Goal: Information Seeking & Learning: Learn about a topic

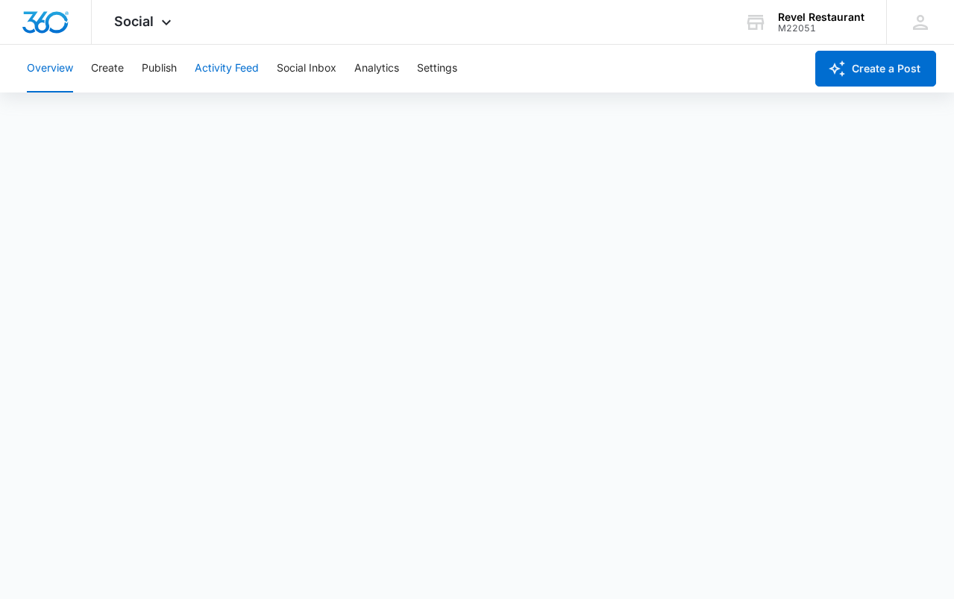
click at [246, 79] on button "Activity Feed" at bounding box center [227, 69] width 64 height 48
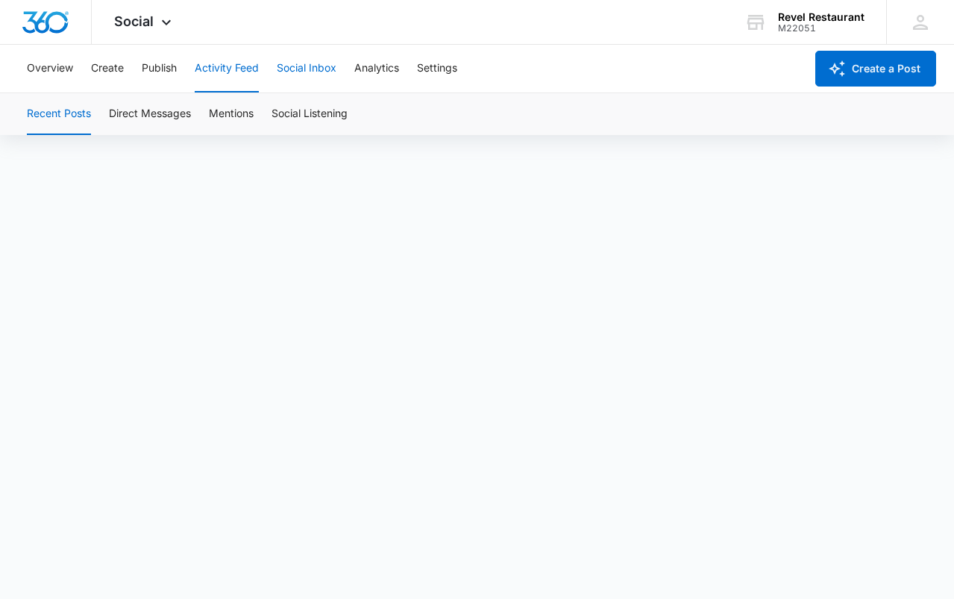
click at [290, 65] on button "Social Inbox" at bounding box center [307, 69] width 60 height 48
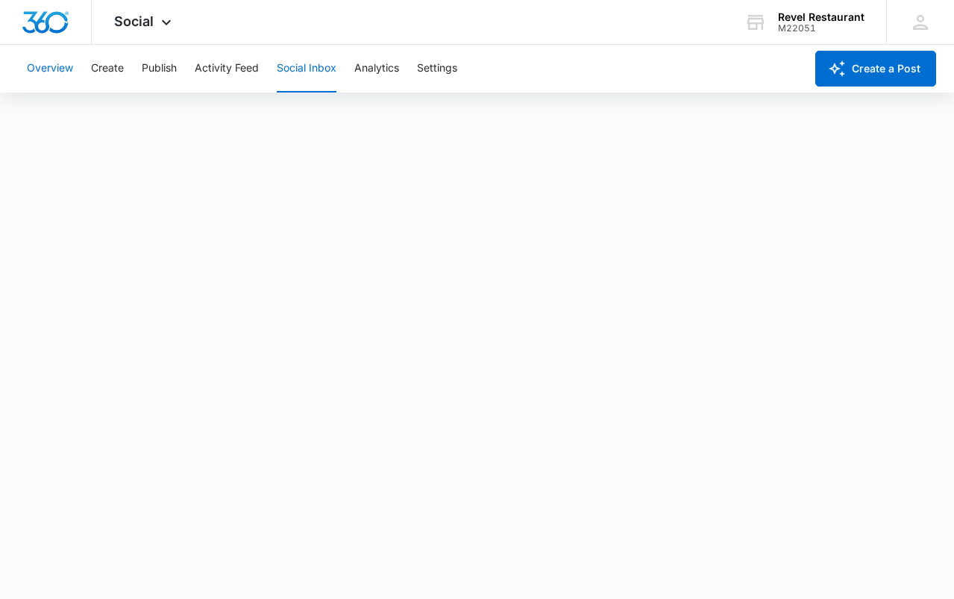
click at [65, 59] on button "Overview" at bounding box center [50, 69] width 46 height 48
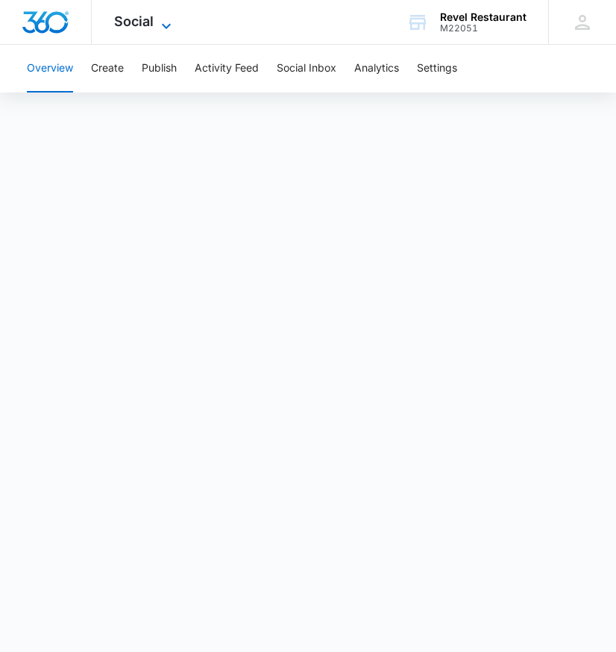
click at [145, 15] on span "Social" at bounding box center [134, 21] width 40 height 16
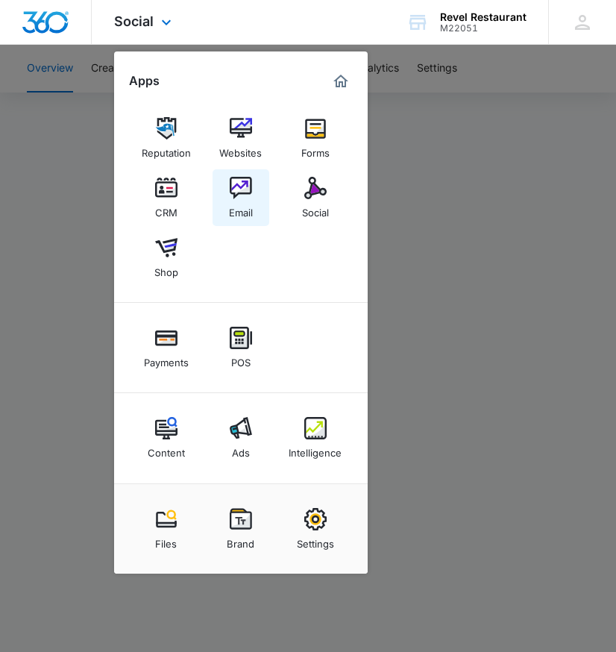
click at [237, 193] on img at bounding box center [241, 188] width 22 height 22
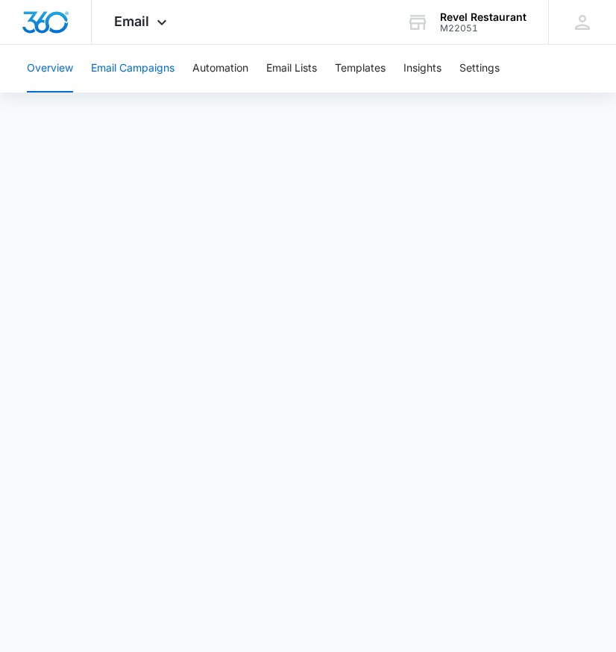
click at [154, 67] on button "Email Campaigns" at bounding box center [133, 69] width 84 height 48
click at [312, 64] on button "Email Lists" at bounding box center [291, 69] width 51 height 48
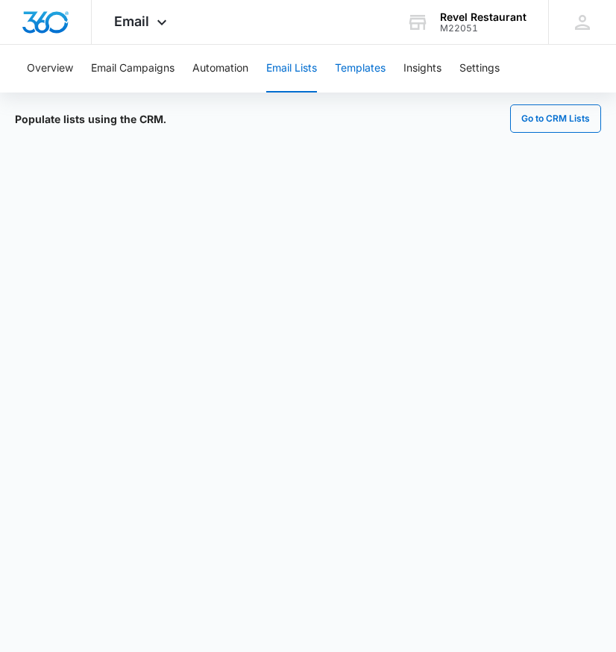
click at [363, 72] on button "Templates" at bounding box center [360, 69] width 51 height 48
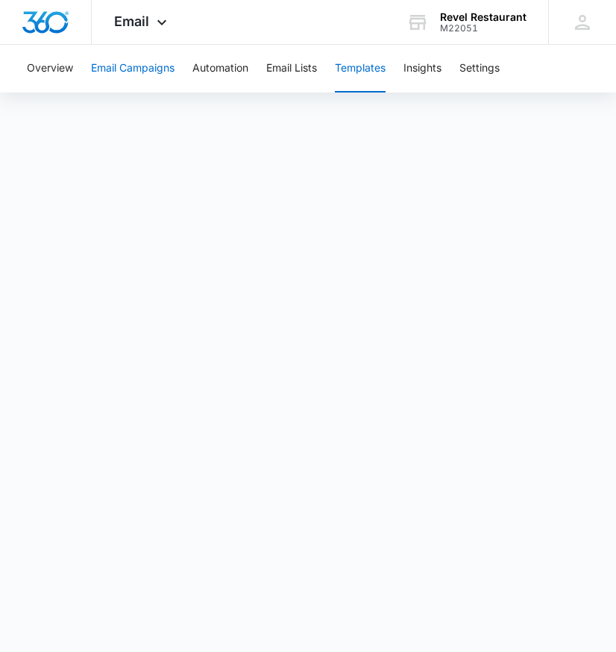
click at [151, 69] on button "Email Campaigns" at bounding box center [133, 69] width 84 height 48
click at [309, 71] on button "Email Lists" at bounding box center [291, 69] width 51 height 48
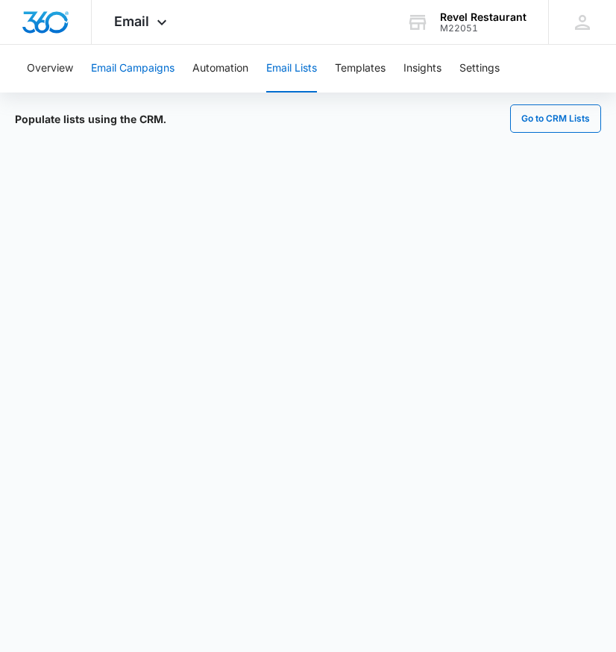
click at [148, 67] on button "Email Campaigns" at bounding box center [133, 69] width 84 height 48
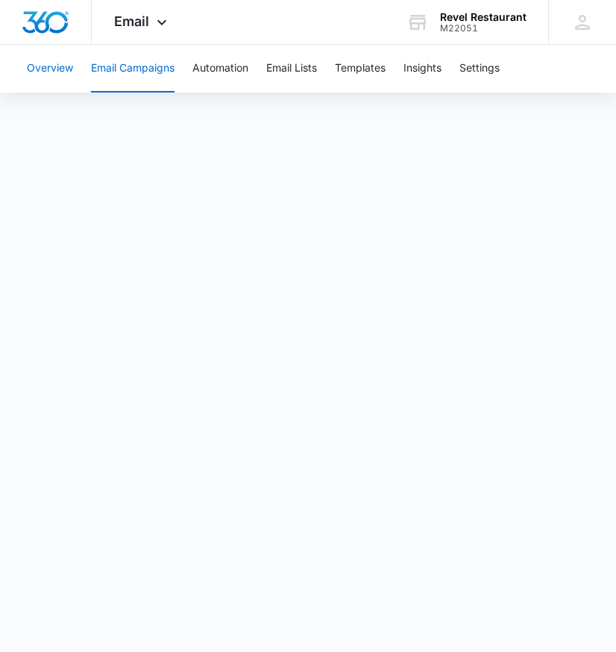
click at [66, 72] on button "Overview" at bounding box center [50, 69] width 46 height 48
click at [421, 72] on button "Insights" at bounding box center [423, 69] width 38 height 48
click at [151, 72] on button "Email Campaigns" at bounding box center [133, 69] width 84 height 48
click at [50, 64] on button "Overview" at bounding box center [50, 69] width 46 height 48
click at [157, 19] on icon at bounding box center [162, 26] width 18 height 18
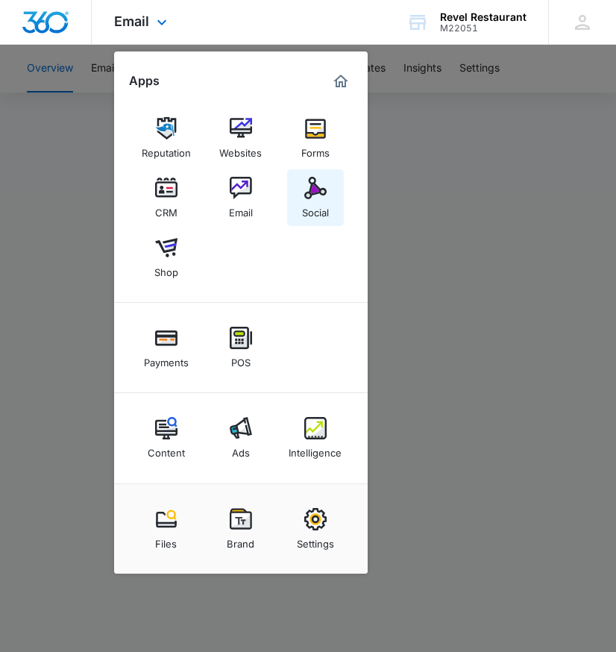
click at [315, 193] on img at bounding box center [315, 188] width 22 height 22
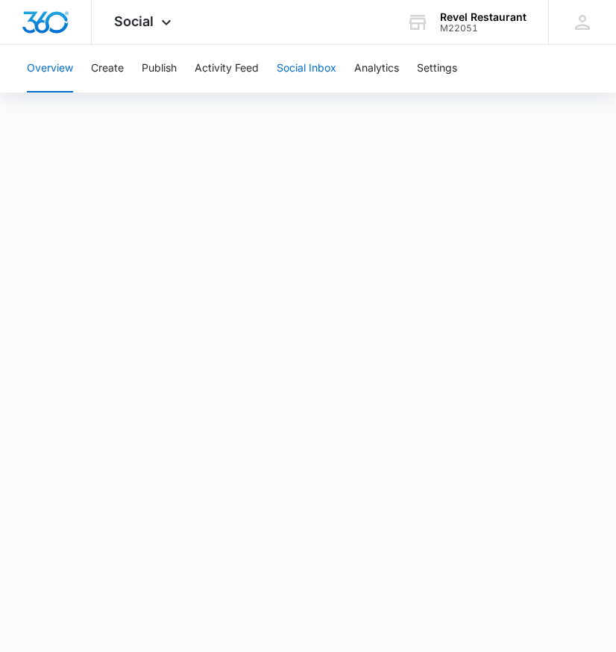
click at [335, 69] on button "Social Inbox" at bounding box center [307, 69] width 60 height 48
click at [387, 66] on button "Analytics" at bounding box center [376, 69] width 45 height 48
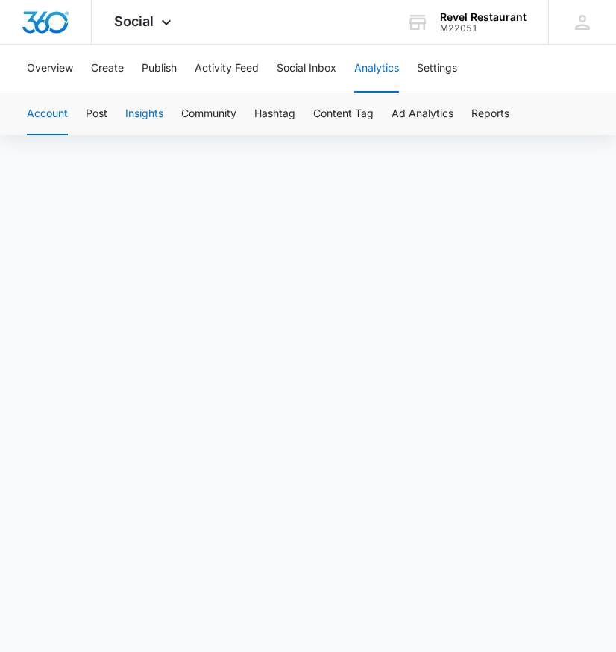
click at [147, 108] on button "Insights" at bounding box center [144, 114] width 38 height 42
click at [266, 115] on button "Hashtag" at bounding box center [274, 114] width 41 height 42
click at [338, 113] on button "Content Tag" at bounding box center [343, 114] width 60 height 42
click at [425, 73] on button "Settings" at bounding box center [437, 69] width 40 height 48
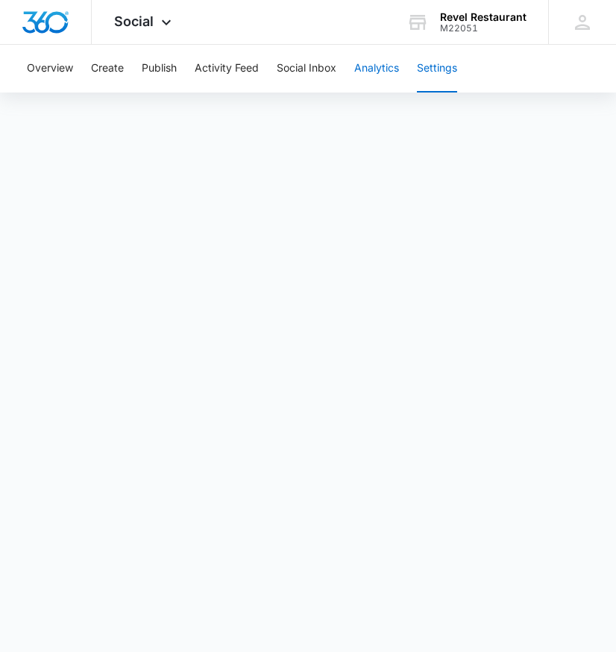
click at [367, 66] on button "Analytics" at bounding box center [376, 69] width 45 height 48
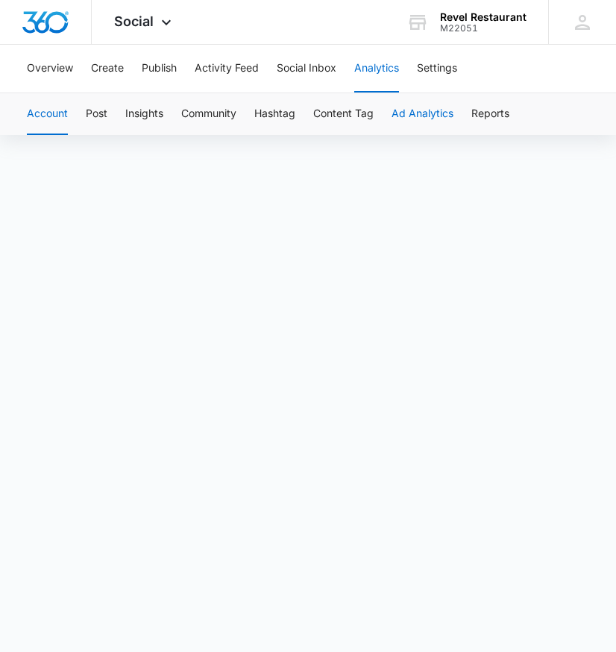
click at [423, 114] on button "Ad Analytics" at bounding box center [423, 114] width 62 height 42
click at [479, 125] on button "Reports" at bounding box center [491, 114] width 38 height 42
click at [31, 118] on button "Account" at bounding box center [47, 114] width 41 height 42
click at [135, 113] on button "Insights" at bounding box center [144, 114] width 38 height 42
click at [51, 61] on button "Overview" at bounding box center [50, 69] width 46 height 48
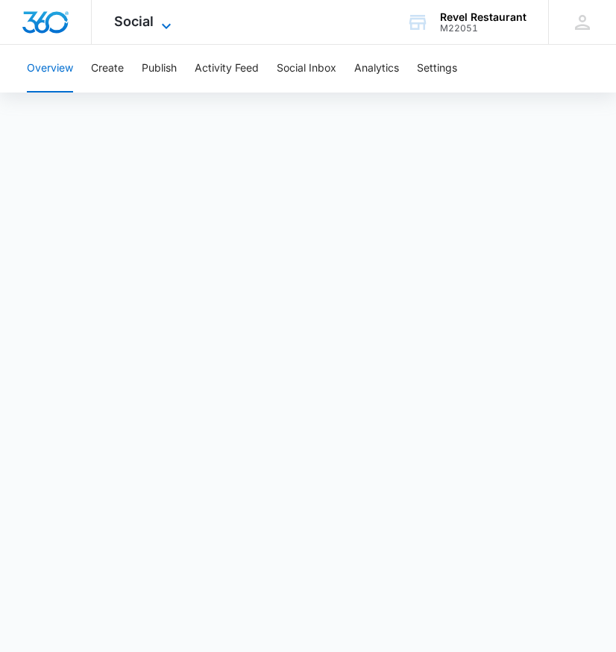
click at [145, 25] on span "Social" at bounding box center [134, 21] width 40 height 16
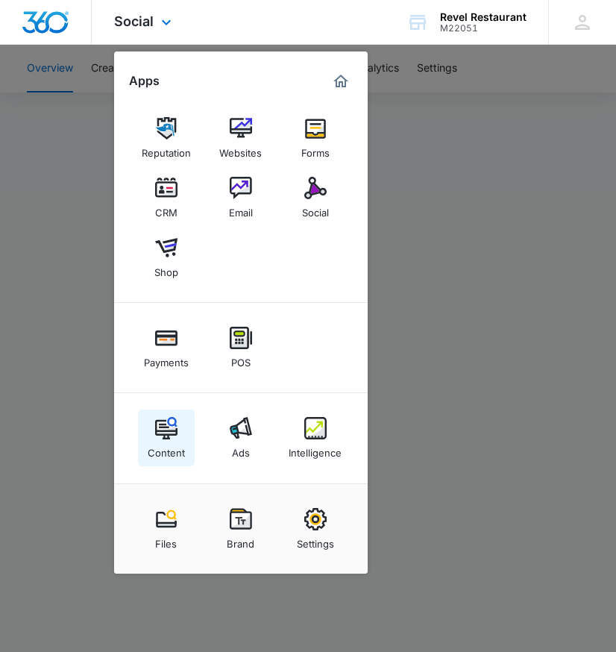
click at [166, 430] on img at bounding box center [166, 428] width 22 height 22
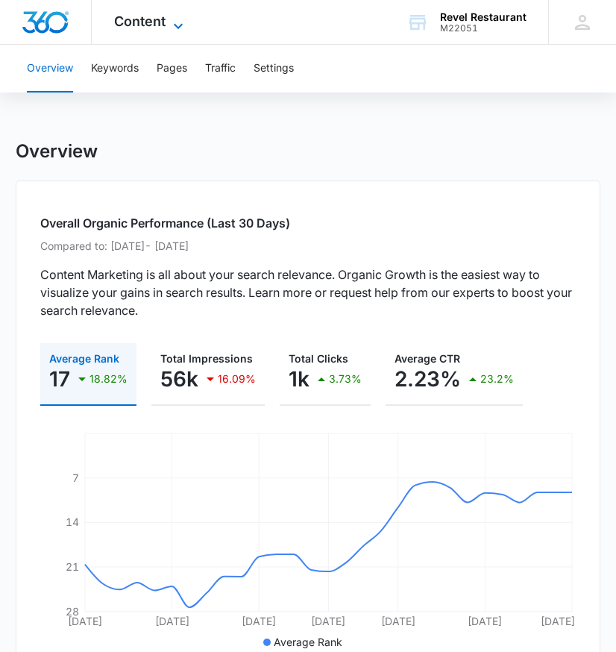
click at [135, 25] on span "Content" at bounding box center [139, 21] width 51 height 16
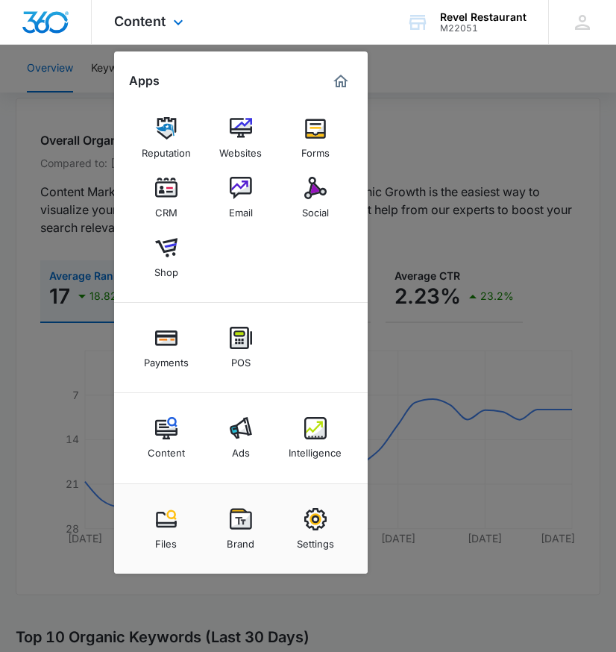
scroll to position [89, 0]
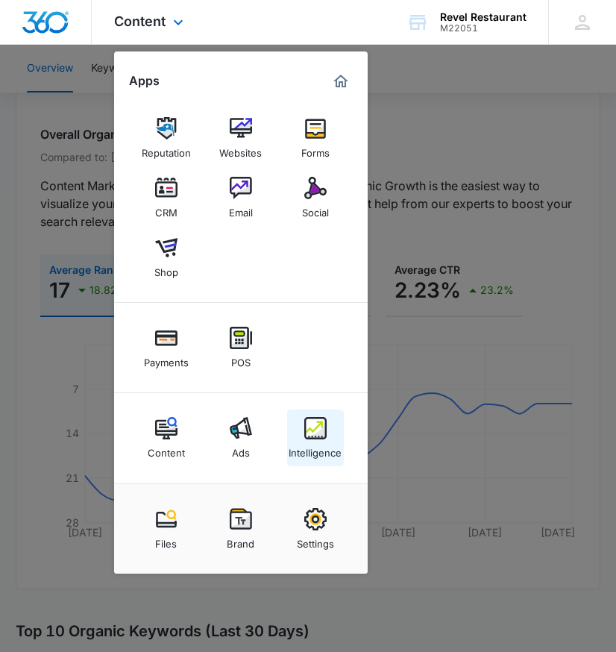
click at [322, 433] on img at bounding box center [315, 428] width 22 height 22
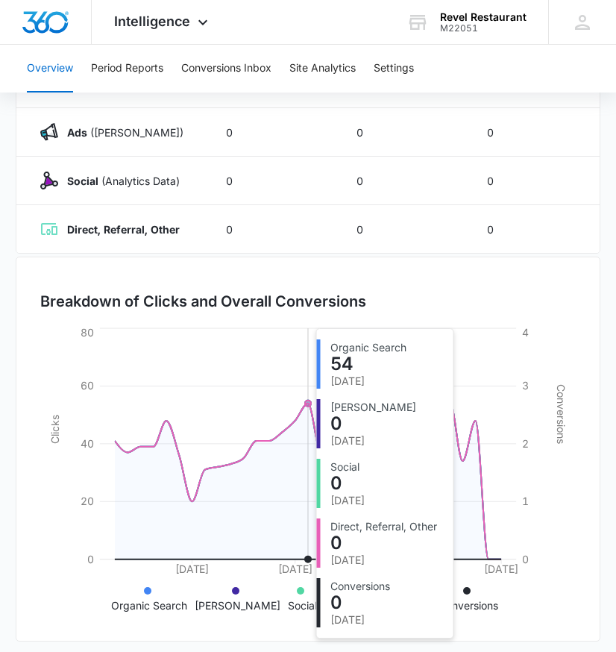
scroll to position [277, 0]
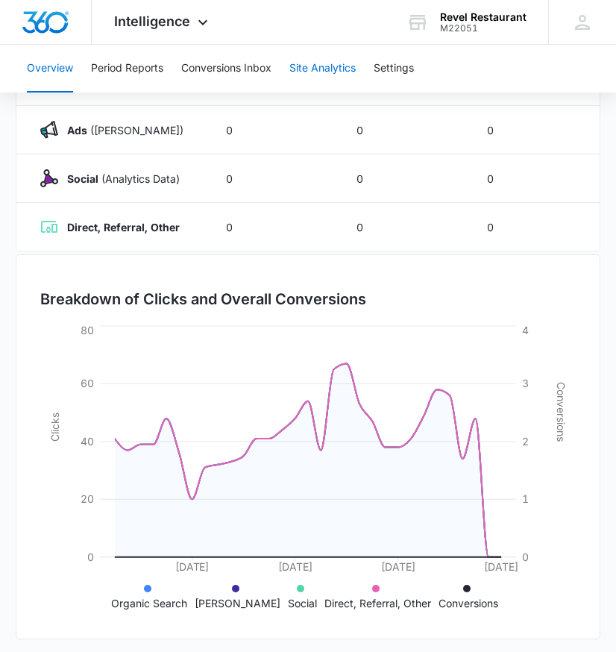
click at [316, 58] on button "Site Analytics" at bounding box center [323, 69] width 66 height 48
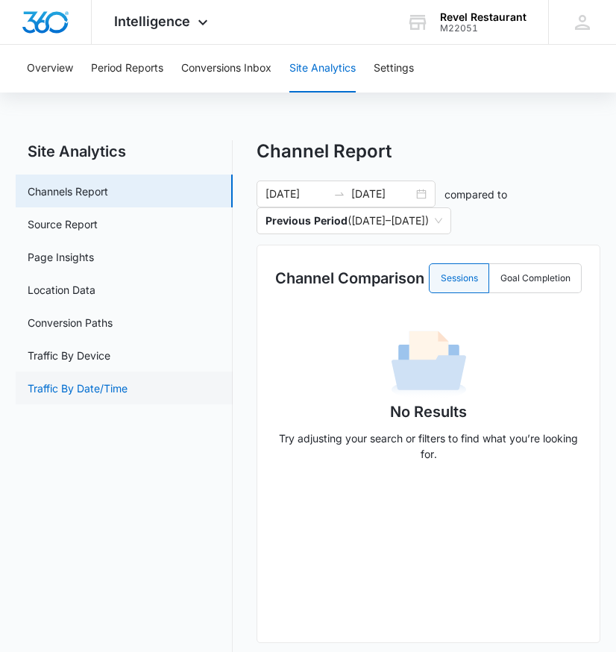
click at [107, 385] on link "Traffic By Date/Time" at bounding box center [78, 389] width 100 height 16
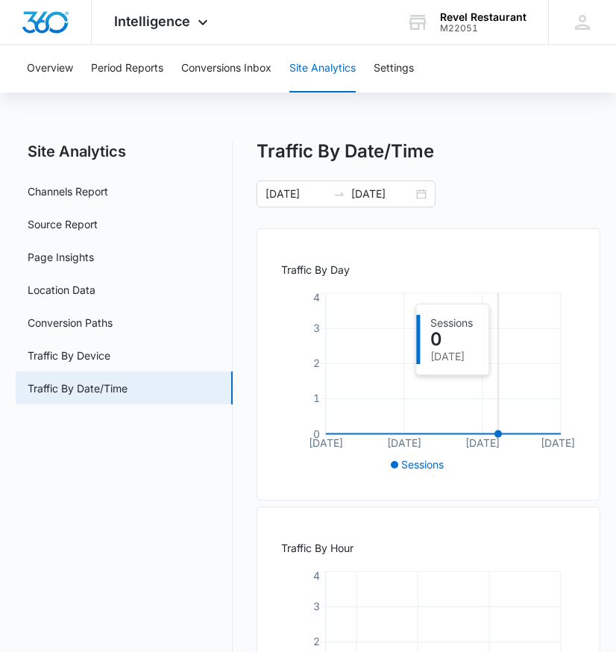
scroll to position [54, 0]
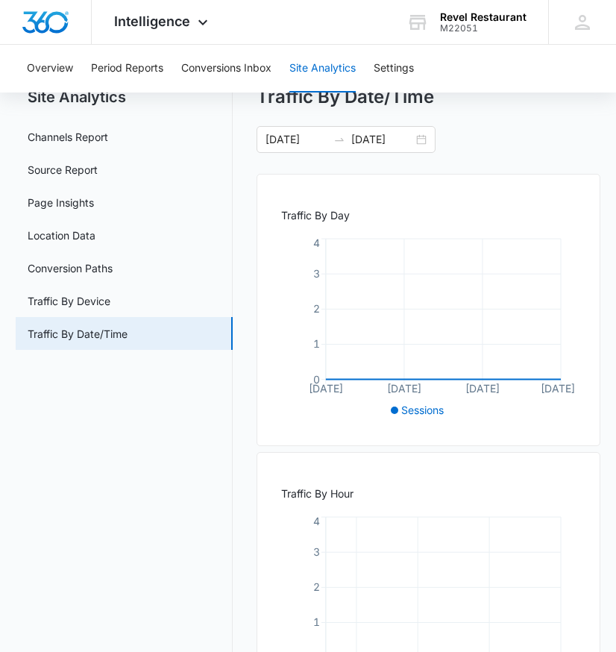
click at [194, 500] on nav "Site Analytics Channels Report Source Report Page Insights Location Data Conver…" at bounding box center [124, 407] width 217 height 642
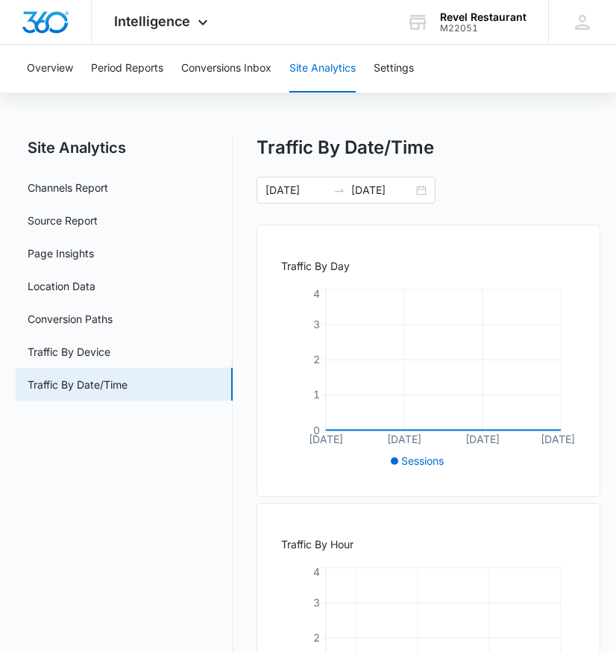
scroll to position [0, 0]
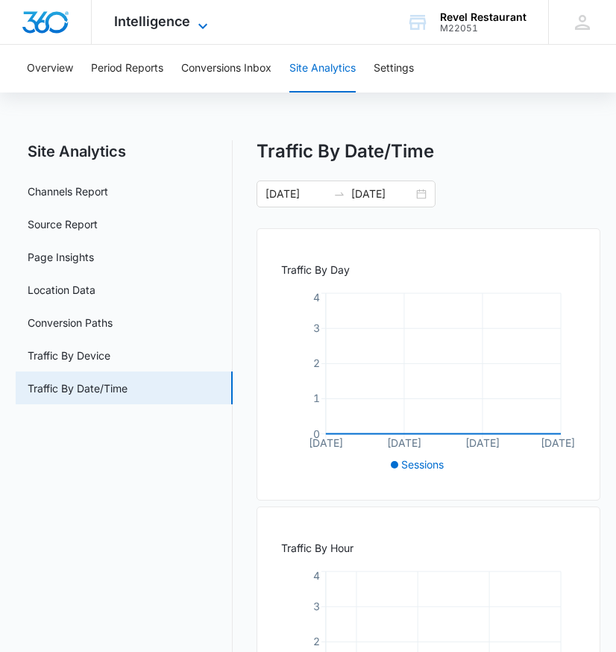
click at [188, 23] on span "Intelligence" at bounding box center [152, 21] width 76 height 16
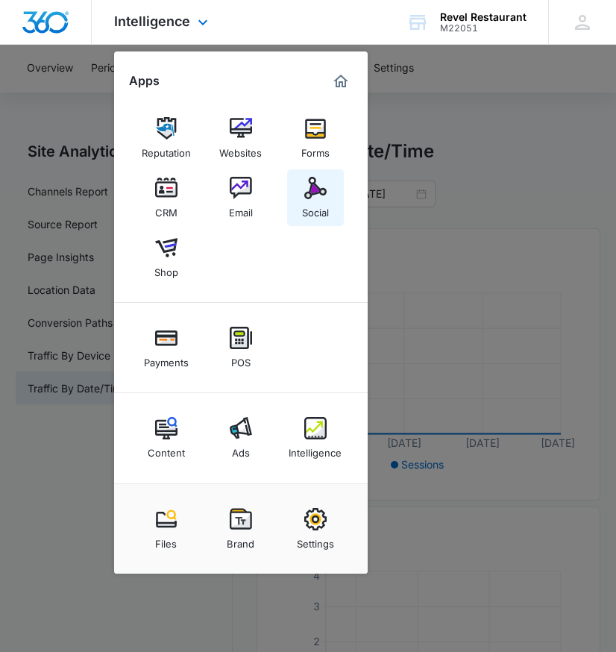
click at [323, 188] on img at bounding box center [315, 188] width 22 height 22
